Goal: Transaction & Acquisition: Purchase product/service

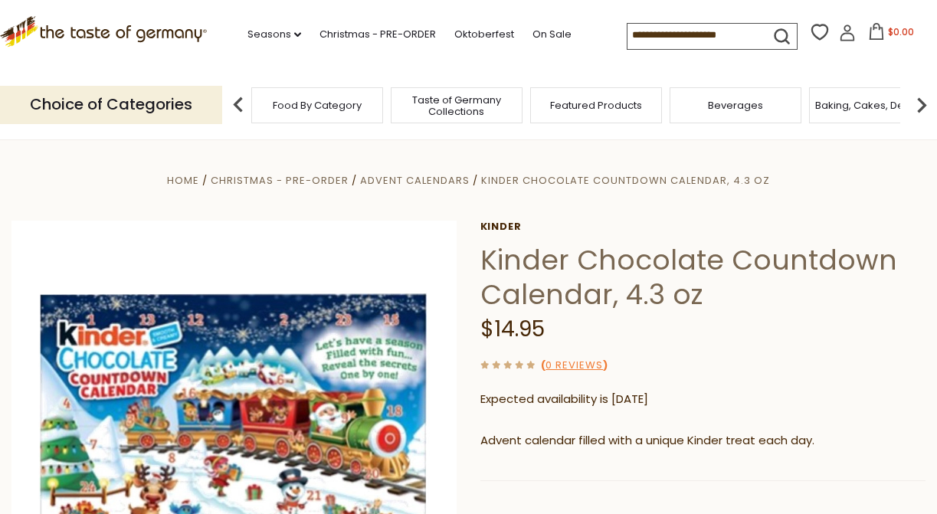
click at [662, 33] on input at bounding box center [693, 34] width 130 height 21
click at [385, 29] on link "Christmas - PRE-ORDER" at bounding box center [378, 34] width 117 height 17
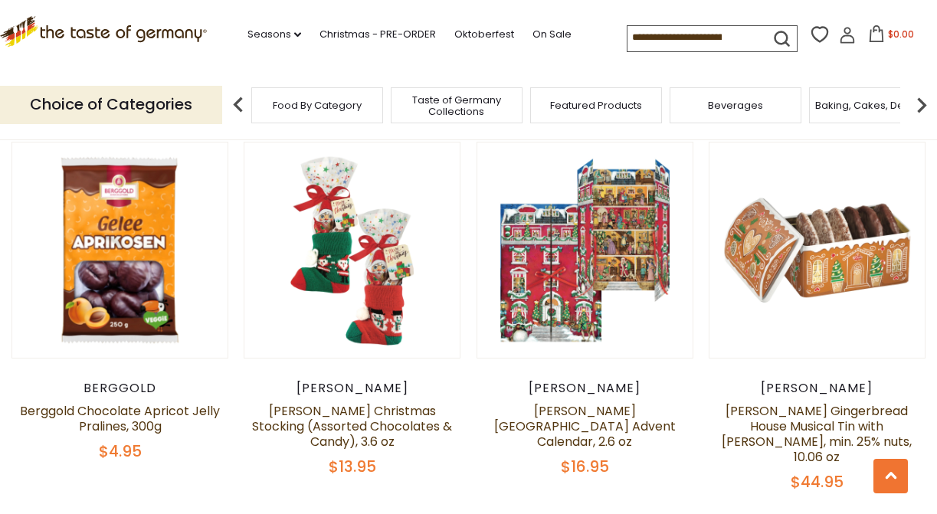
scroll to position [783, 0]
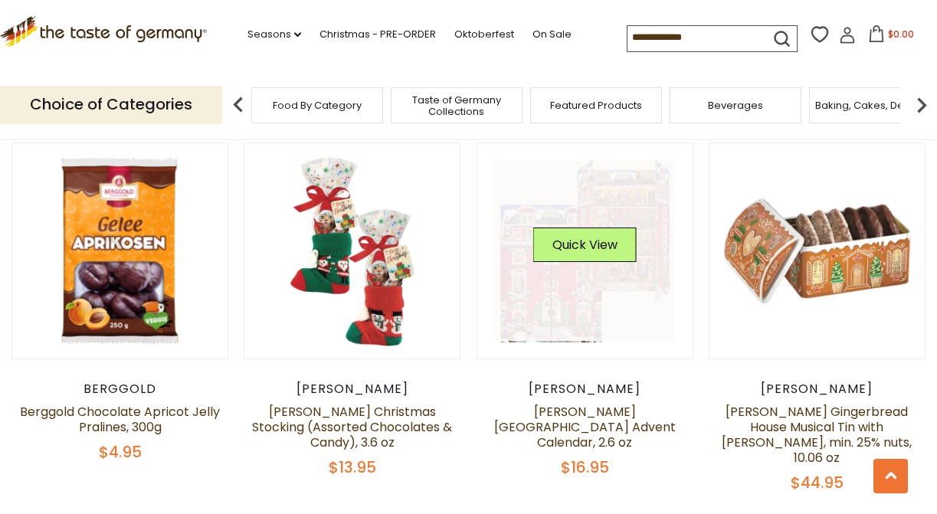
click at [609, 296] on link at bounding box center [584, 250] width 181 height 181
